Goal: Information Seeking & Learning: Understand process/instructions

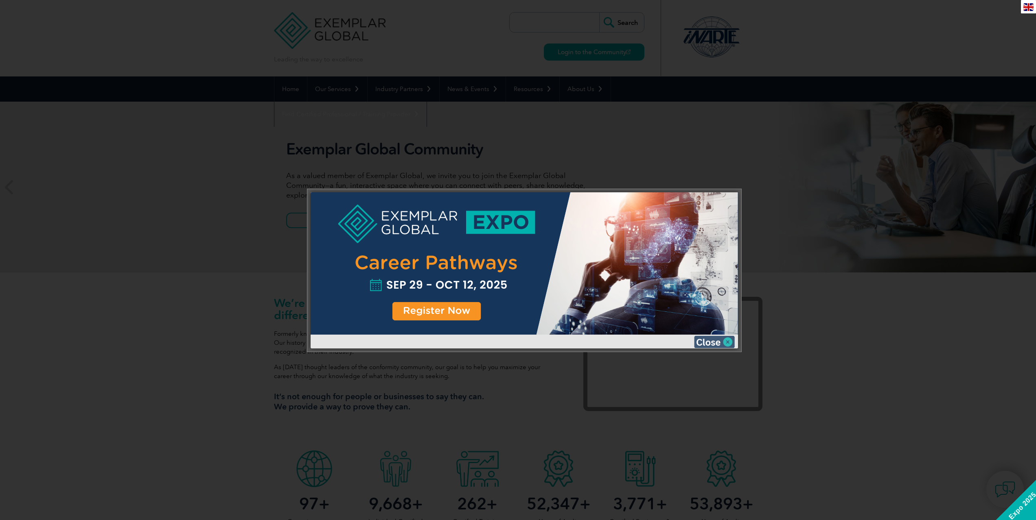
click at [721, 342] on img at bounding box center [714, 342] width 41 height 12
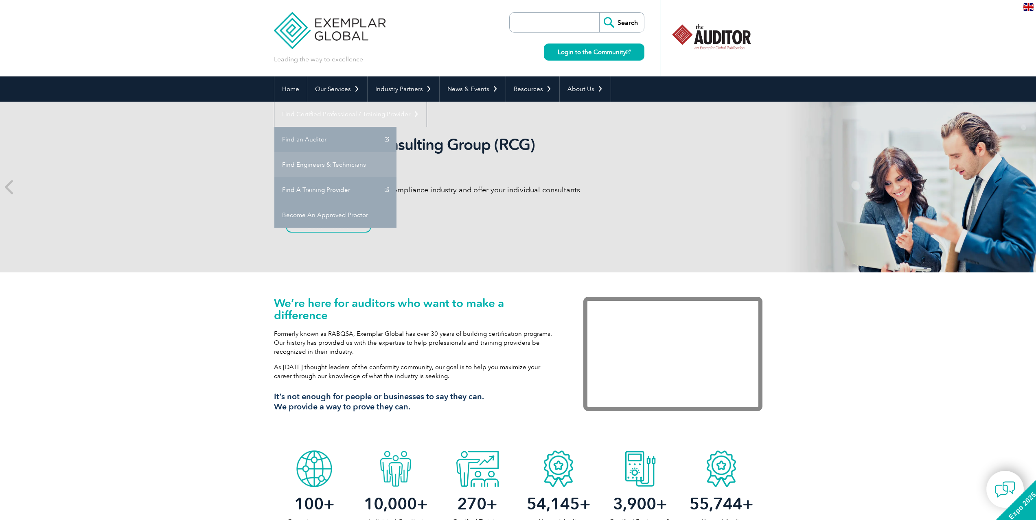
click at [396, 152] on link "Find Engineers & Technicians" at bounding box center [335, 164] width 122 height 25
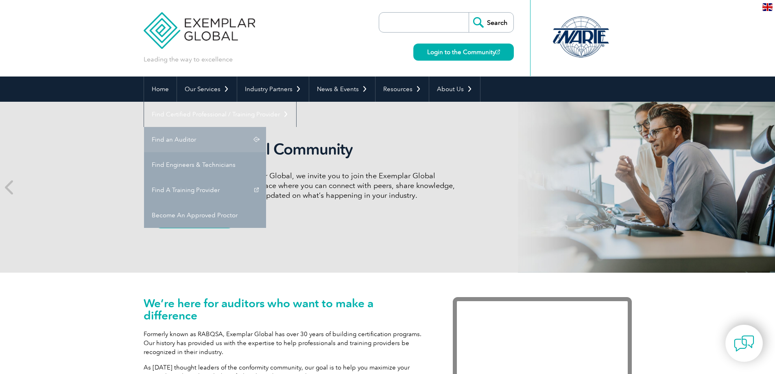
click at [266, 127] on link "Find an Auditor" at bounding box center [205, 139] width 122 height 25
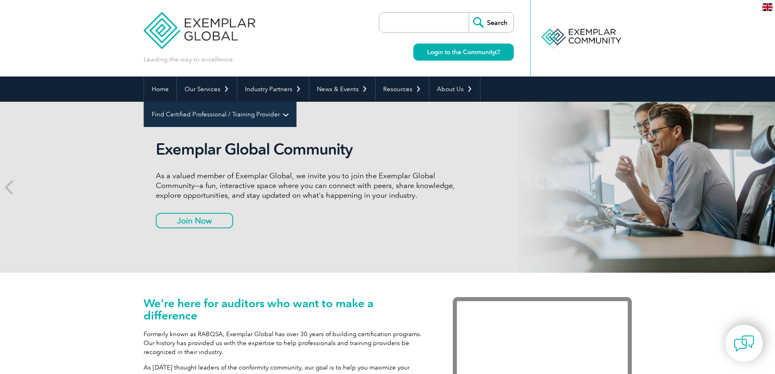
click at [296, 102] on link "Find Certified Professional / Training Provider" at bounding box center [220, 114] width 152 height 25
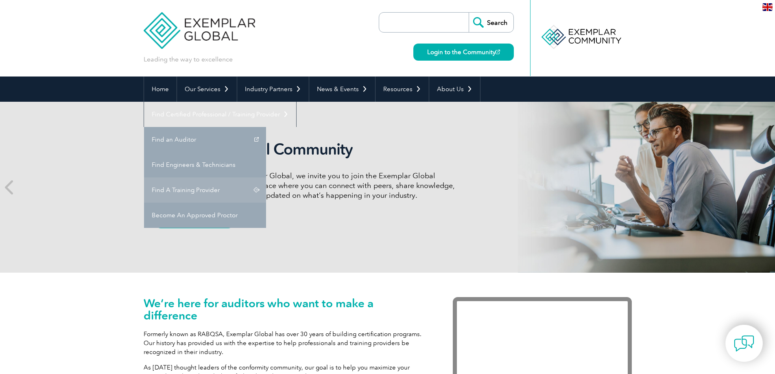
click at [266, 177] on link "Find A Training Provider" at bounding box center [205, 189] width 122 height 25
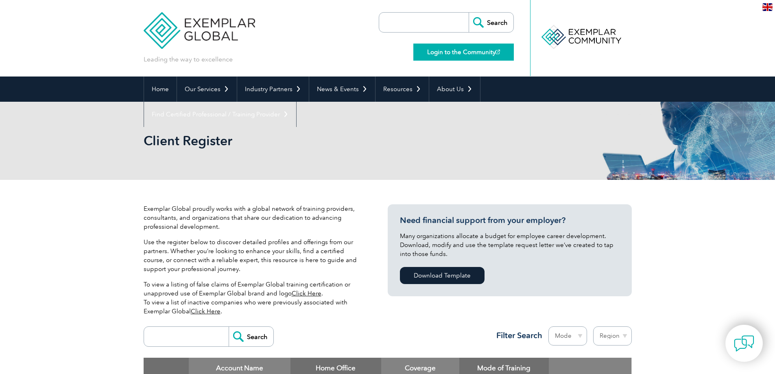
click at [466, 53] on link "Login to the Community" at bounding box center [463, 52] width 101 height 17
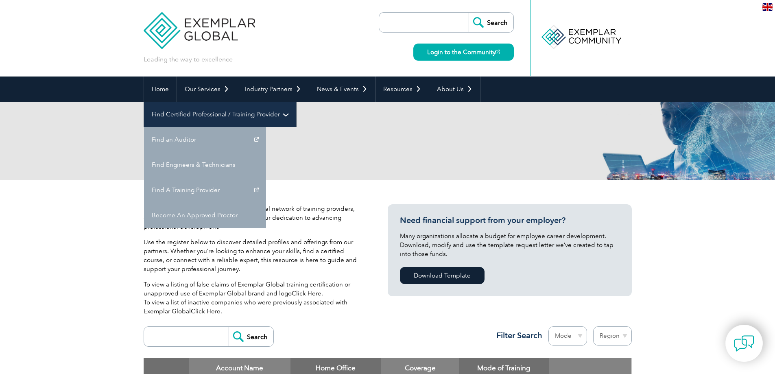
click at [296, 102] on link "Find Certified Professional / Training Provider" at bounding box center [220, 114] width 152 height 25
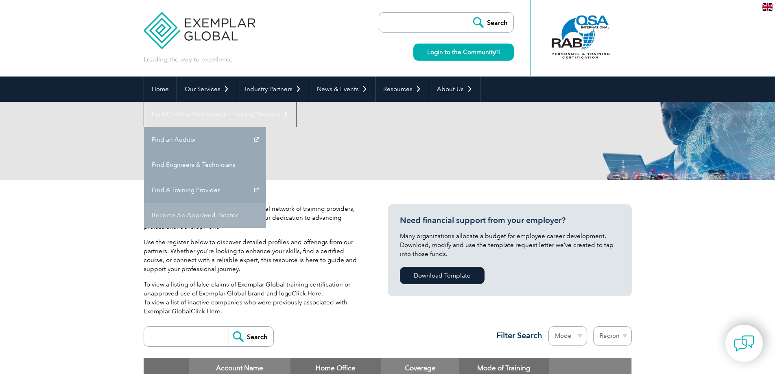
click at [266, 203] on link "Become An Approved Proctor" at bounding box center [205, 215] width 122 height 25
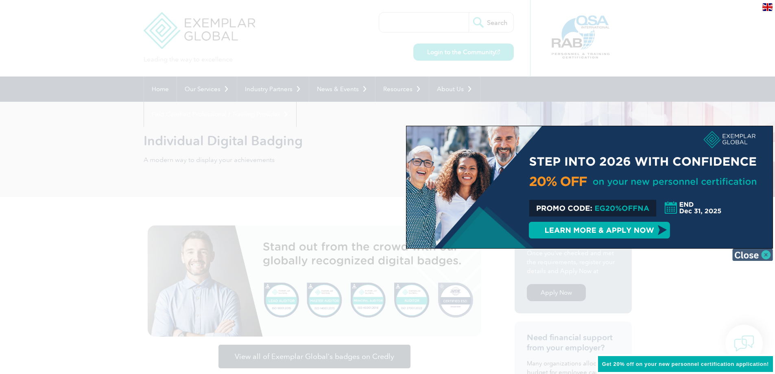
click at [746, 255] on img at bounding box center [752, 255] width 41 height 12
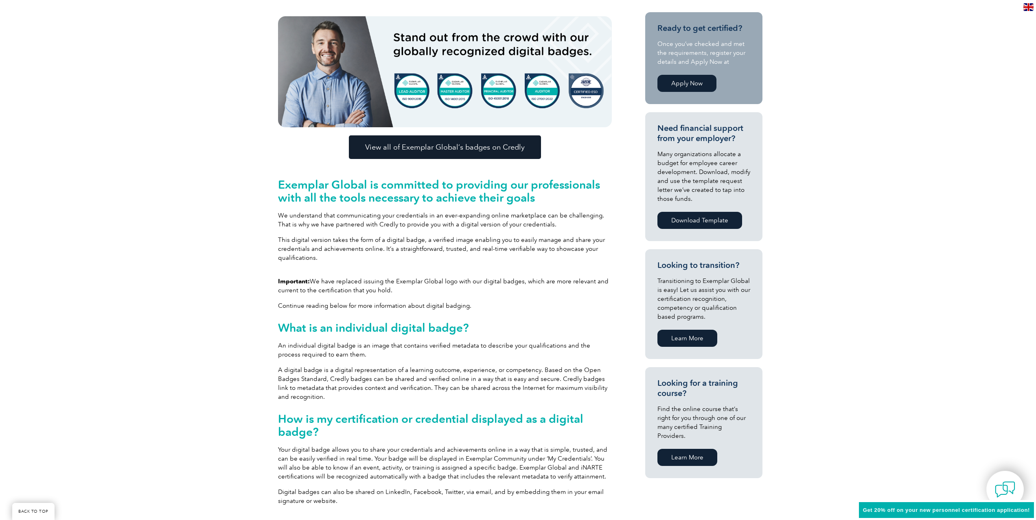
scroll to position [203, 0]
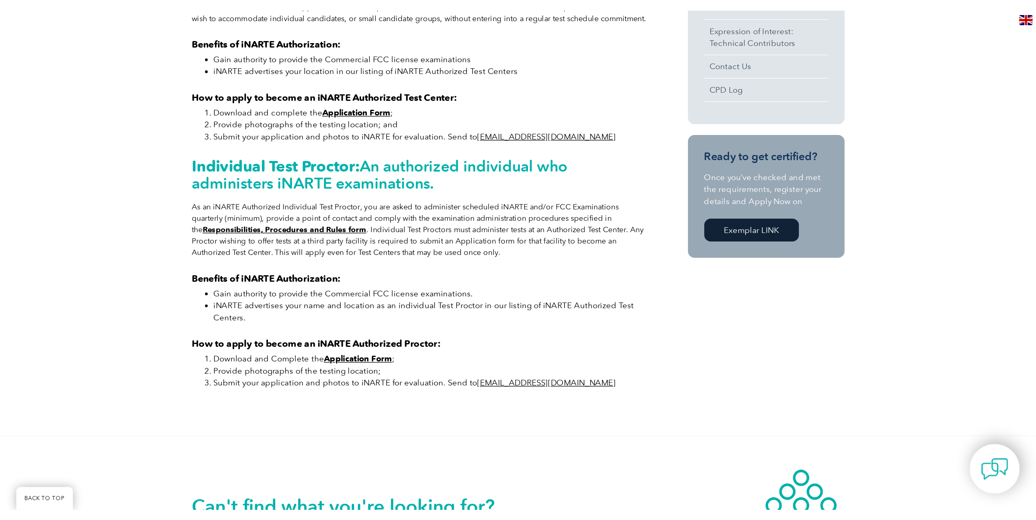
scroll to position [326, 0]
